Goal: Register for event/course

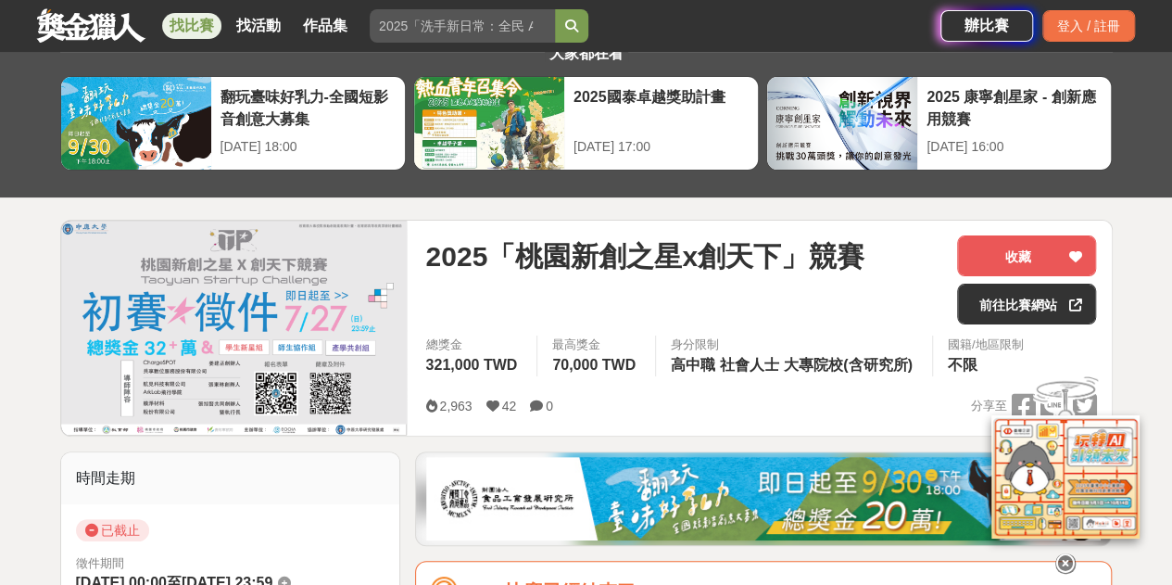
scroll to position [93, 0]
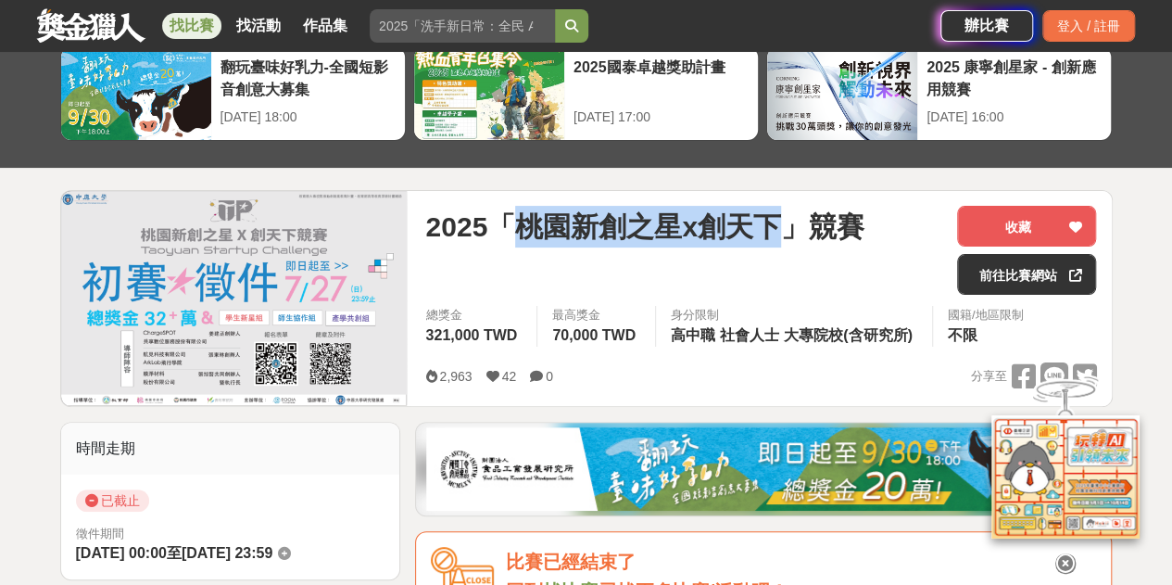
drag, startPoint x: 527, startPoint y: 225, endPoint x: 780, endPoint y: 225, distance: 252.9
click at [780, 225] on span "2025「桃園新創之星x創天下」競賽" at bounding box center [644, 227] width 438 height 42
copy span "桃園新創之星x創天下"
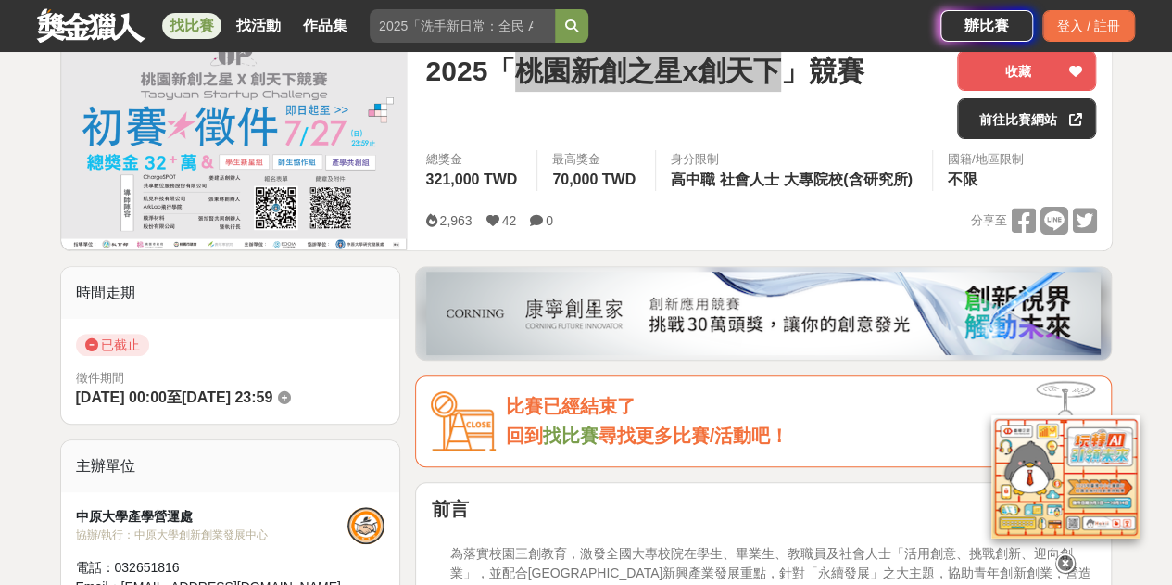
scroll to position [278, 0]
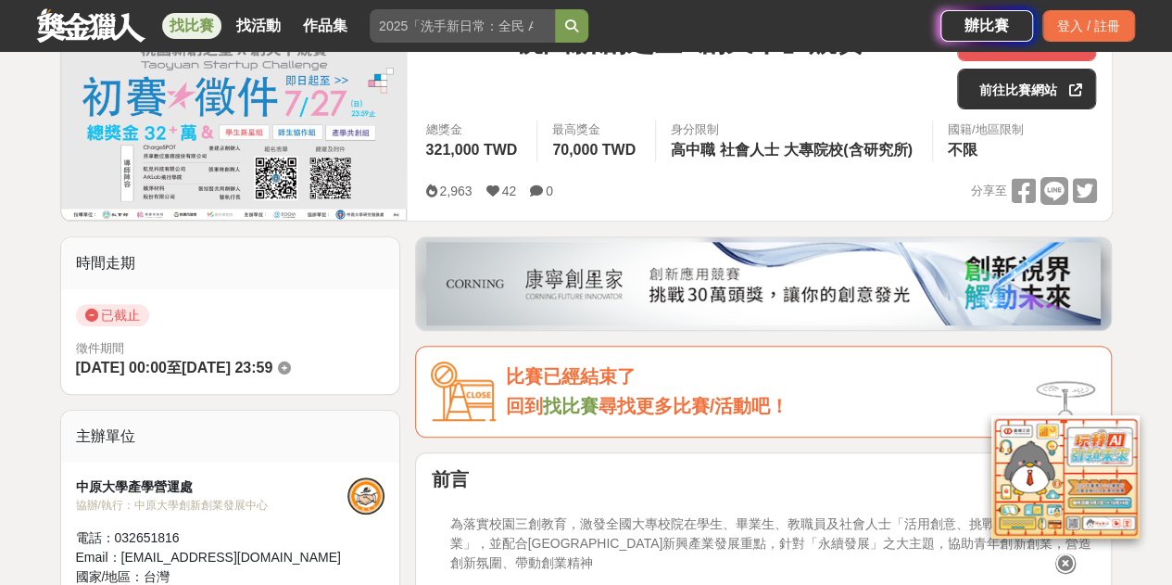
click at [612, 396] on span "尋找更多比賽/活動吧！" at bounding box center [693, 406] width 191 height 20
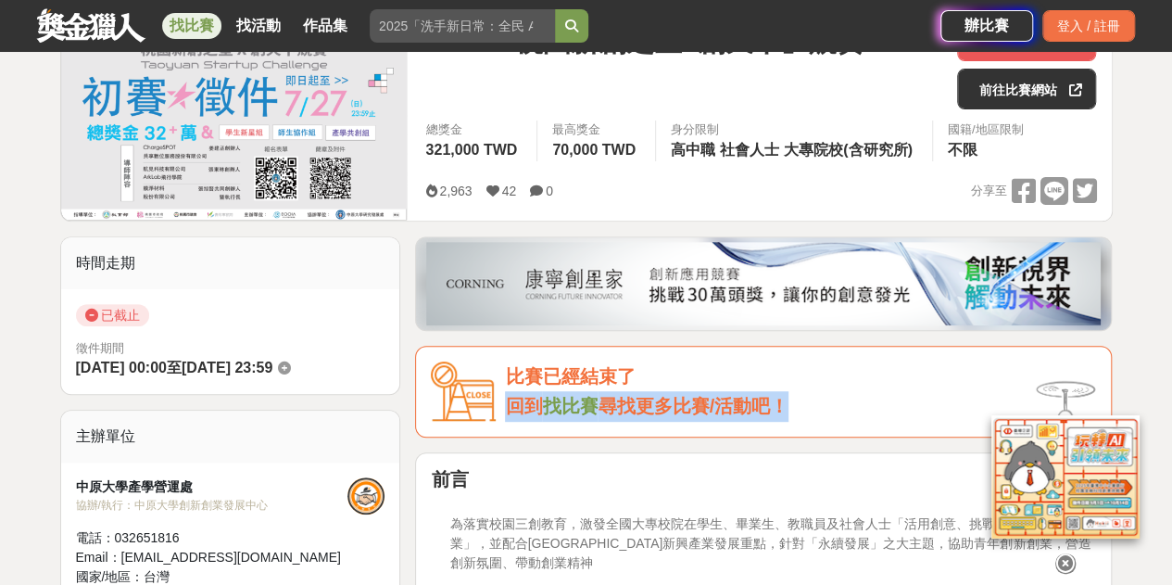
click at [612, 396] on span "尋找更多比賽/活動吧！" at bounding box center [693, 406] width 191 height 20
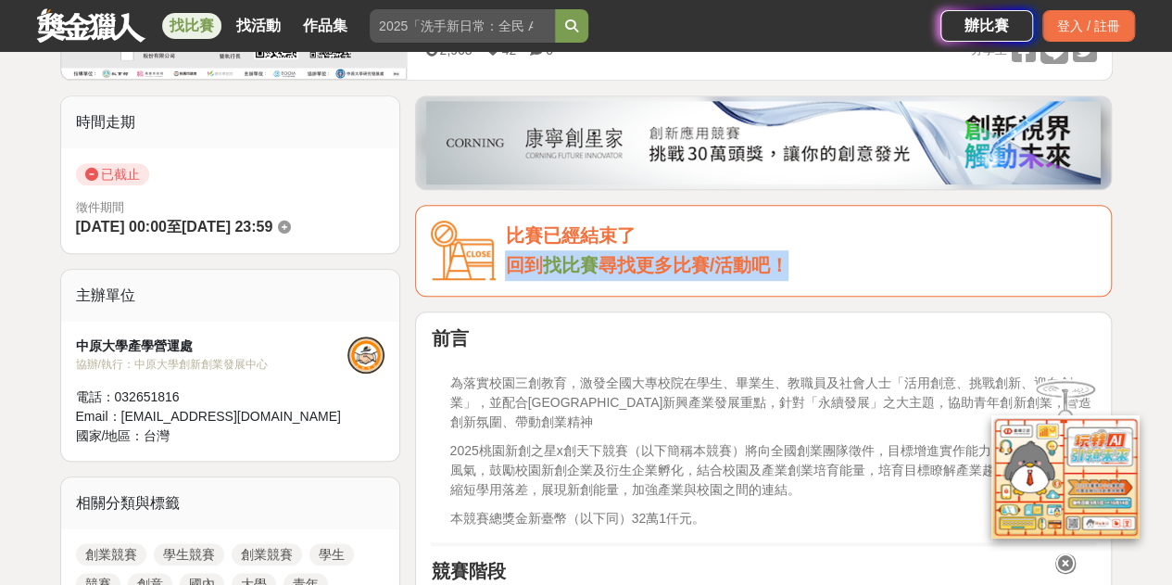
scroll to position [741, 0]
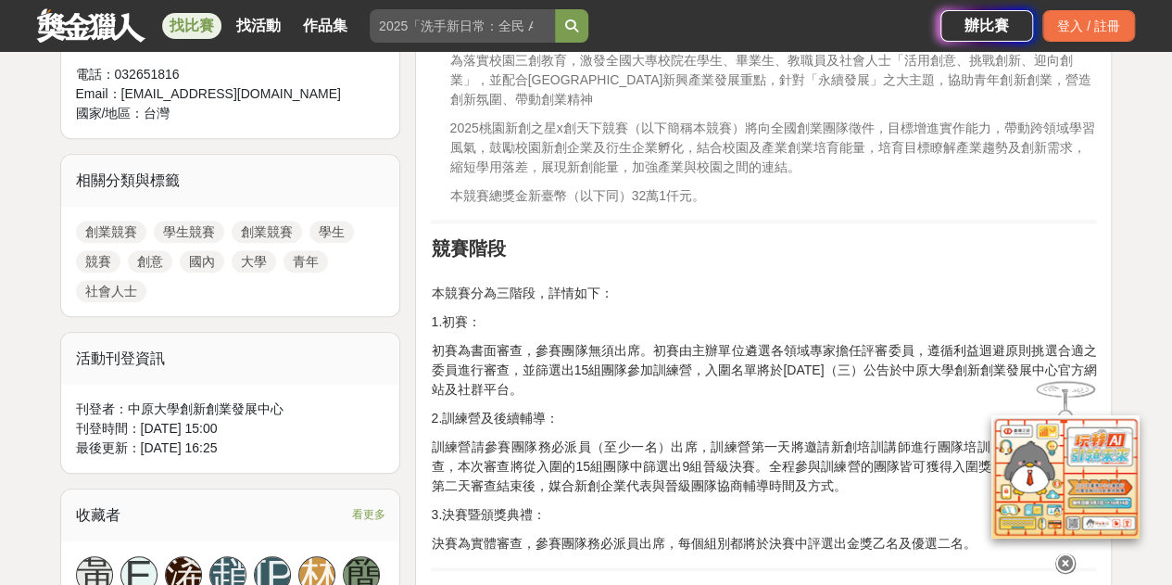
click at [650, 351] on p "初賽為書面審查，參賽團隊無須出席。初賽由主辦單位遴選各領域專家擔任評審委員，遵循利益迴避原則挑選合適之委員進行審查，並篩選出15組團隊參加訓練營，入圍名單將於…" at bounding box center [763, 370] width 665 height 58
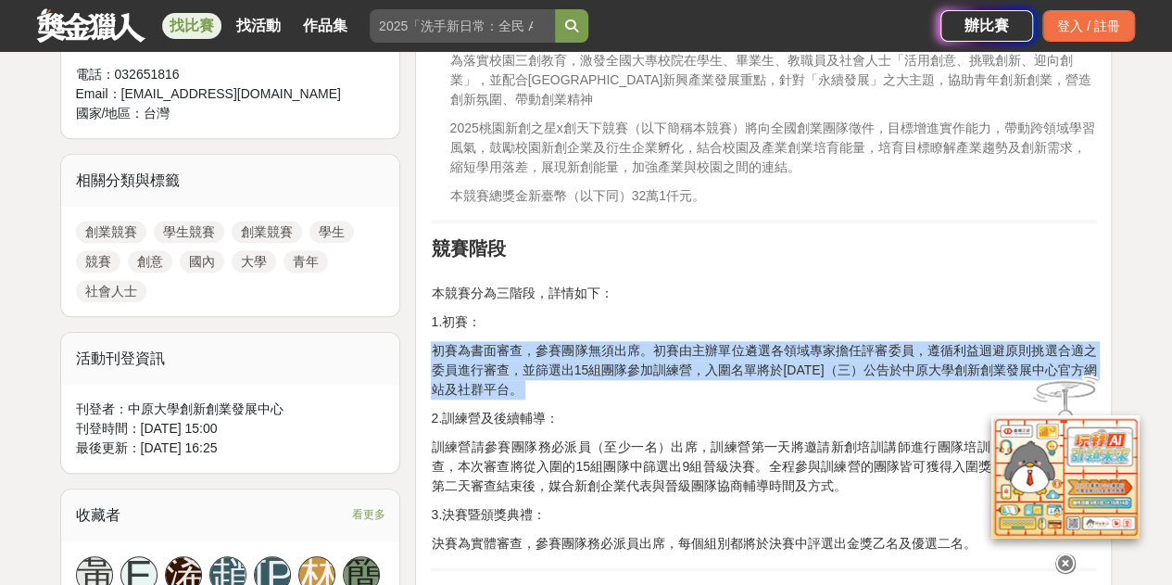
click at [650, 351] on p "初賽為書面審查，參賽團隊無須出席。初賽由主辦單位遴選各領域專家擔任評審委員，遵循利益迴避原則挑選合適之委員進行審查，並篩選出15組團隊參加訓練營，入圍名單將於…" at bounding box center [763, 370] width 665 height 58
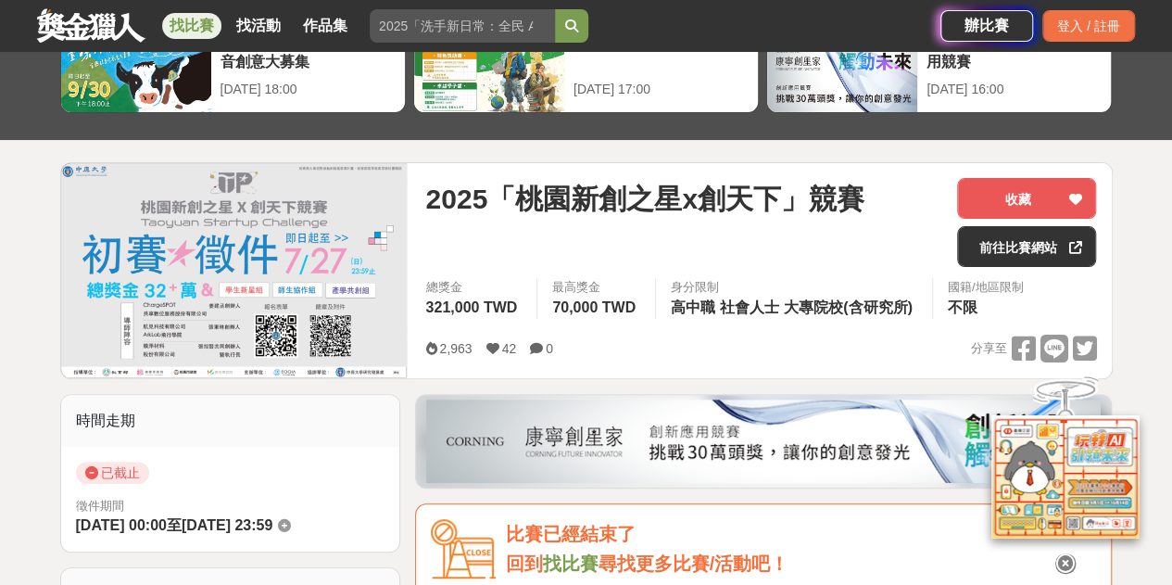
scroll to position [0, 0]
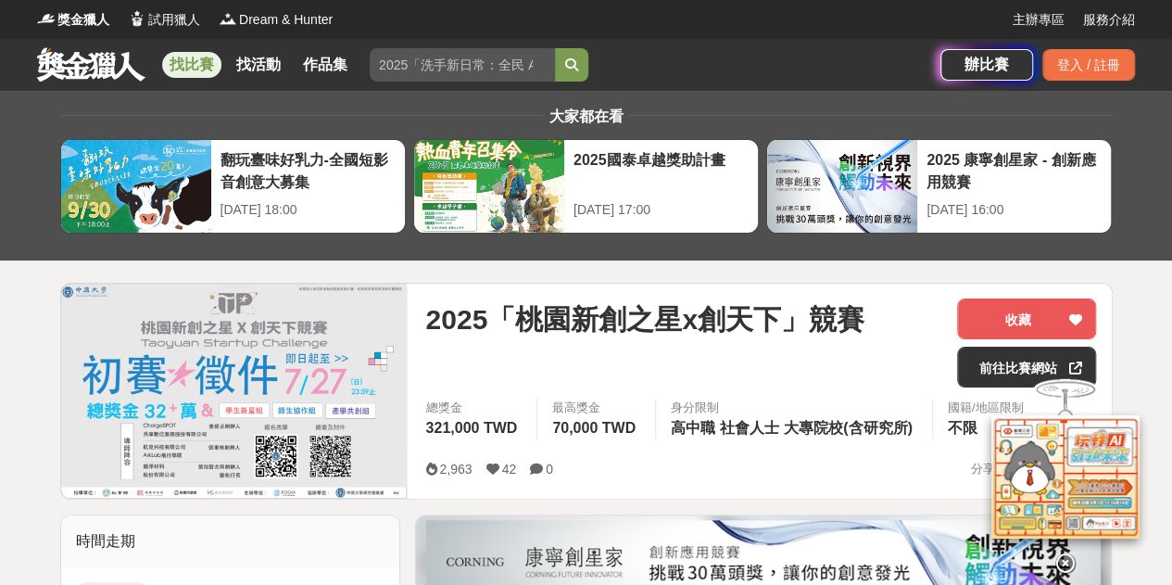
click at [652, 323] on span "2025「桃園新創之星x創天下」競賽" at bounding box center [644, 319] width 438 height 42
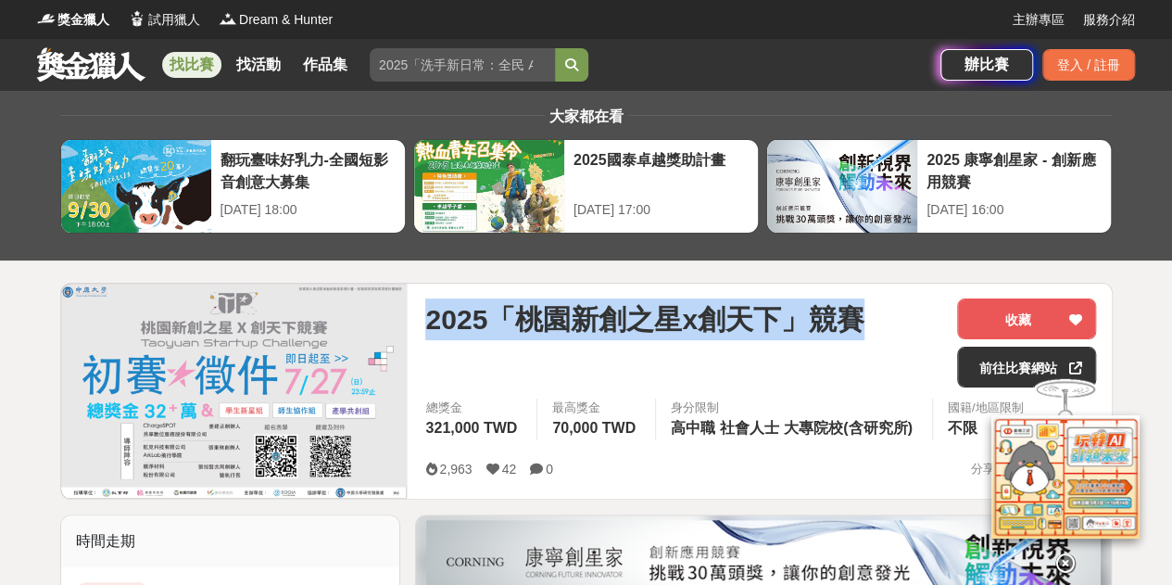
click at [652, 323] on span "2025「桃園新創之星x創天下」競賽" at bounding box center [644, 319] width 438 height 42
click at [654, 372] on div "2025「桃園新創之星x創天下」競賽" at bounding box center [683, 342] width 517 height 89
